Goal: Use online tool/utility: Use online tool/utility

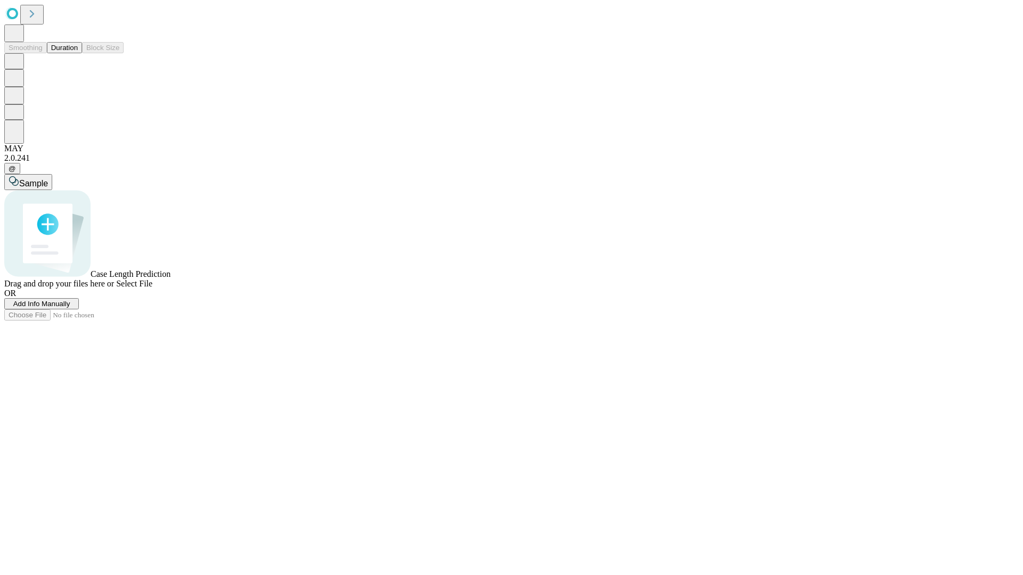
click at [78, 53] on button "Duration" at bounding box center [64, 47] width 35 height 11
click at [48, 179] on span "Sample" at bounding box center [33, 183] width 29 height 9
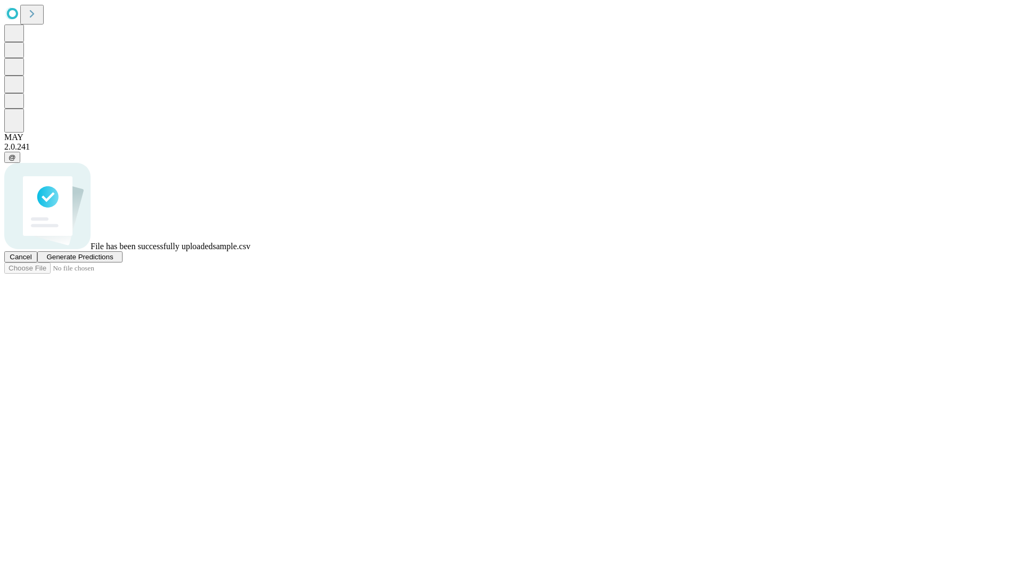
click at [113, 261] on span "Generate Predictions" at bounding box center [79, 257] width 67 height 8
